Goal: Book appointment/travel/reservation

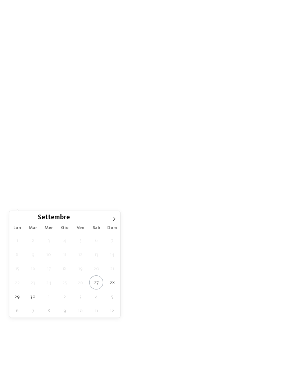
click at [118, 220] on span at bounding box center [114, 217] width 12 height 12
click at [117, 220] on span at bounding box center [114, 217] width 12 height 12
click at [113, 221] on icon at bounding box center [114, 218] width 5 height 5
click at [117, 220] on span at bounding box center [114, 217] width 12 height 12
type input "****"
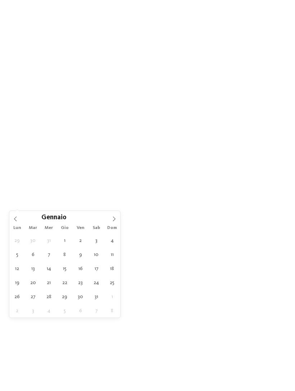
type div "03.01.2026"
type input "****"
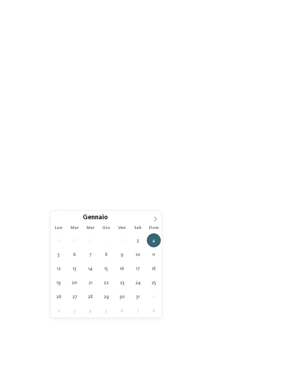
type div "10.01.2026"
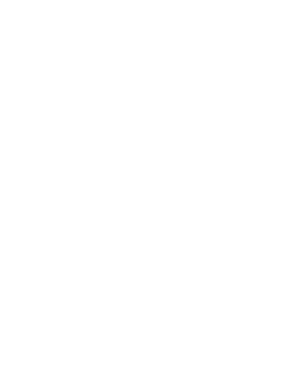
click at [116, 200] on span "Regione" at bounding box center [112, 197] width 21 height 5
click at [192, 153] on div "Dolomiti" at bounding box center [148, 160] width 94 height 14
click at [191, 171] on div at bounding box center [190, 174] width 7 height 7
click at [158, 235] on div "accetta" at bounding box center [148, 242] width 94 height 14
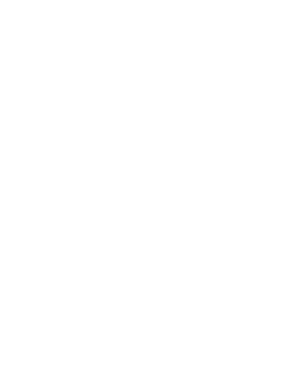
click at [169, 198] on div at bounding box center [171, 197] width 5 height 3
click at [267, 36] on icon at bounding box center [262, 42] width 15 height 13
click at [229, 202] on div "Family Experiences" at bounding box center [204, 196] width 51 height 13
click at [254, 201] on div "Family Experiences LUXURY RETREAT JUST KIDS AND FAMILY" at bounding box center [147, 195] width 295 height 391
click at [275, 203] on link "trova l’hotel" at bounding box center [266, 196] width 39 height 13
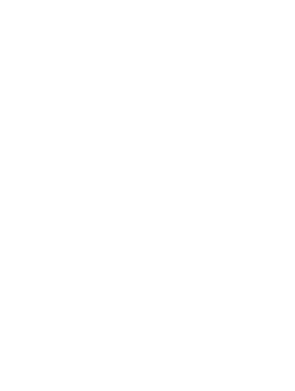
scroll to position [65, 0]
click at [225, 218] on div at bounding box center [216, 202] width 130 height 73
click at [139, 284] on div "[PERSON_NAME] ora" at bounding box center [133, 285] width 59 height 14
